Goal: Task Accomplishment & Management: Complete application form

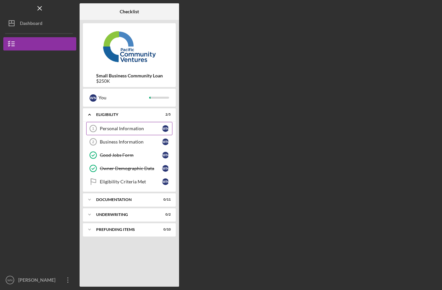
click at [126, 128] on div "Personal Information" at bounding box center [131, 128] width 62 height 5
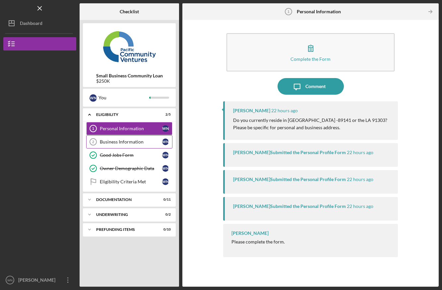
click at [135, 144] on div "Business Information" at bounding box center [131, 141] width 62 height 5
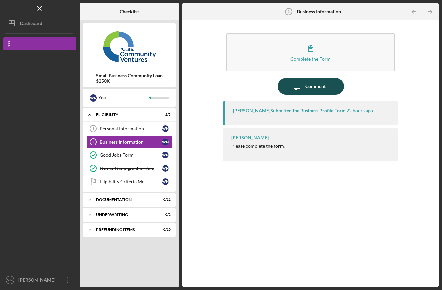
click at [324, 88] on div "Comment" at bounding box center [316, 86] width 20 height 17
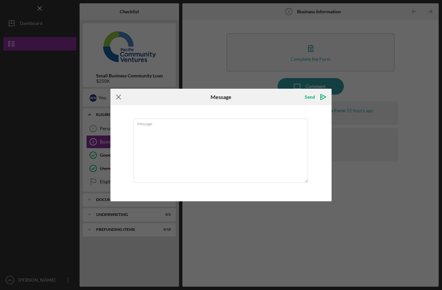
click at [121, 95] on icon "Icon/Menu Close" at bounding box center [119, 97] width 17 height 17
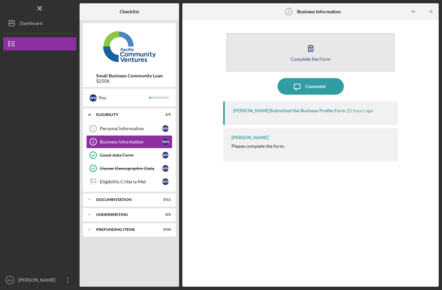
click at [311, 48] on icon "button" at bounding box center [311, 48] width 17 height 17
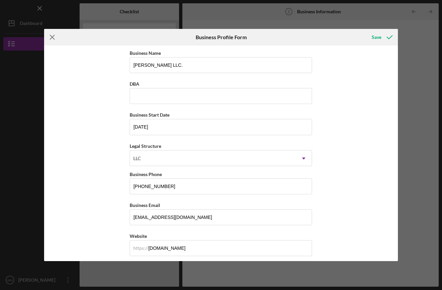
click at [53, 36] on line at bounding box center [52, 37] width 4 height 4
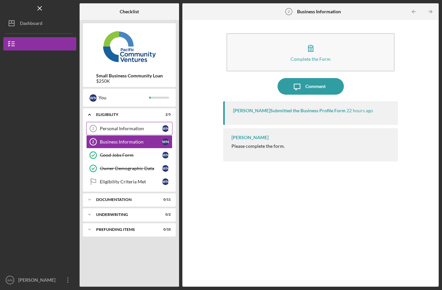
click at [120, 128] on div "Personal Information" at bounding box center [131, 128] width 62 height 5
